Goal: Task Accomplishment & Management: Use online tool/utility

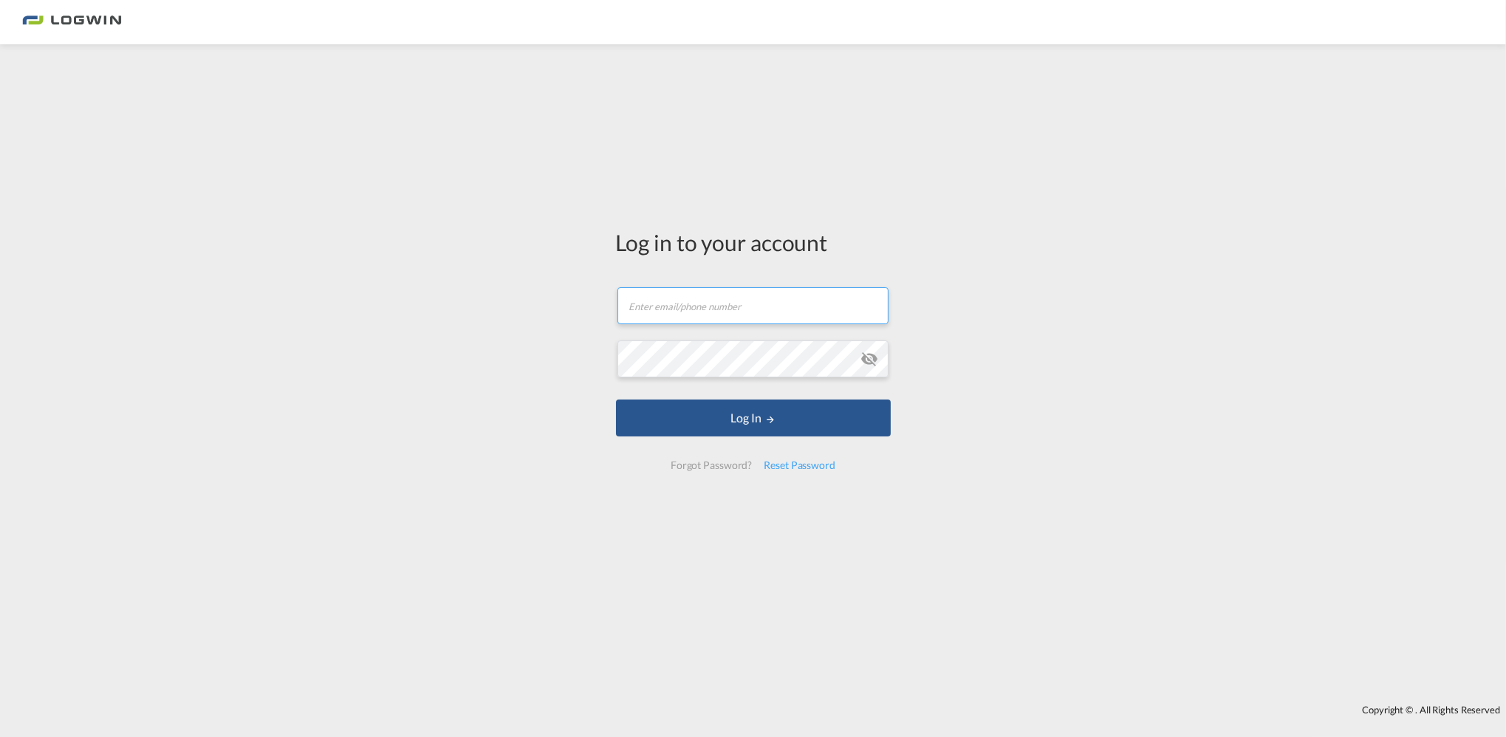
click at [724, 296] on input "text" at bounding box center [752, 305] width 271 height 37
type input "[EMAIL_ADDRESS][PERSON_NAME][DOMAIN_NAME]"
click at [616, 400] on button "Log In" at bounding box center [753, 418] width 275 height 37
